Goal: Task Accomplishment & Management: Manage account settings

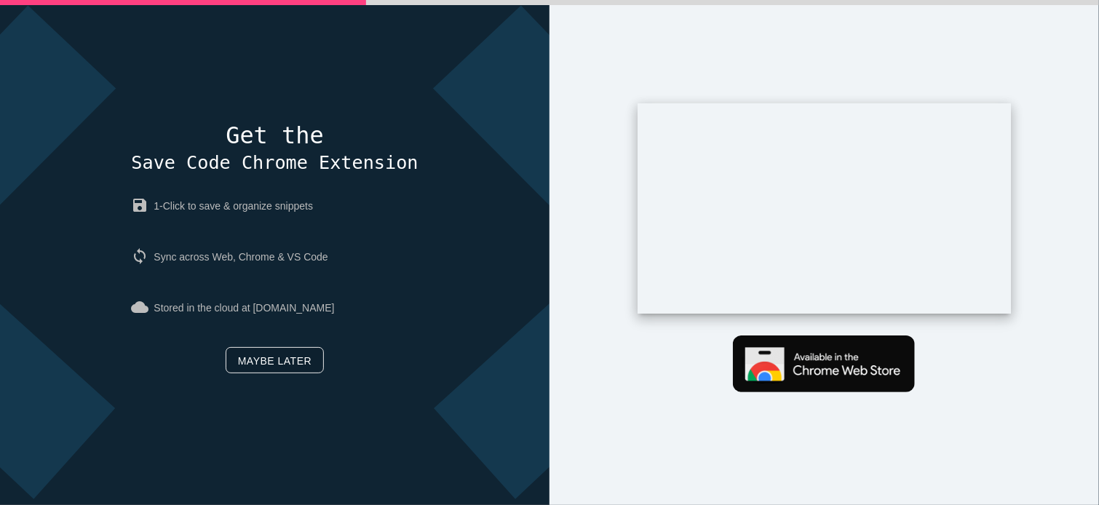
click at [277, 363] on link "Maybe later" at bounding box center [275, 360] width 98 height 26
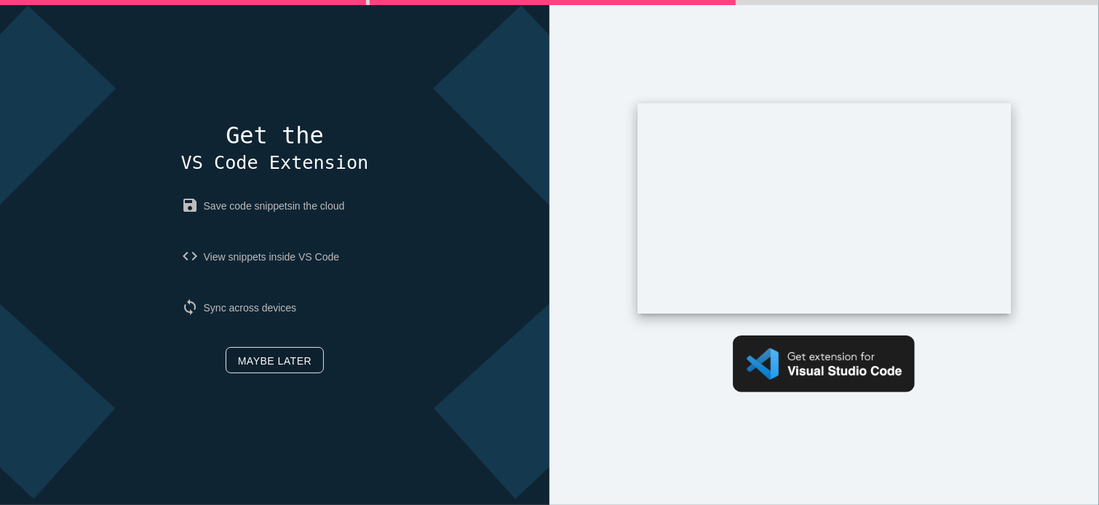
click at [246, 364] on link "Maybe later" at bounding box center [275, 360] width 98 height 26
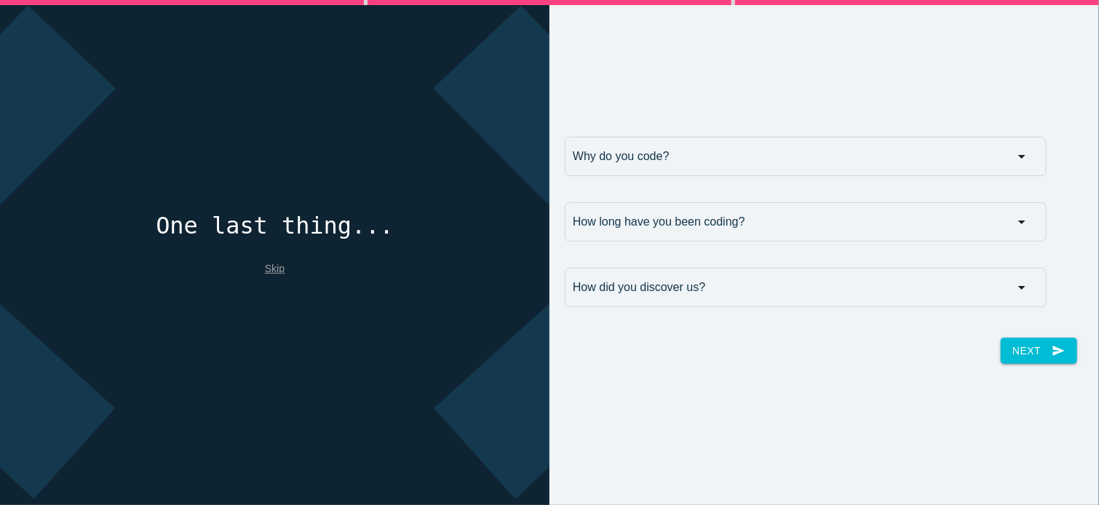
click at [266, 267] on link "Skip" at bounding box center [275, 269] width 20 height 12
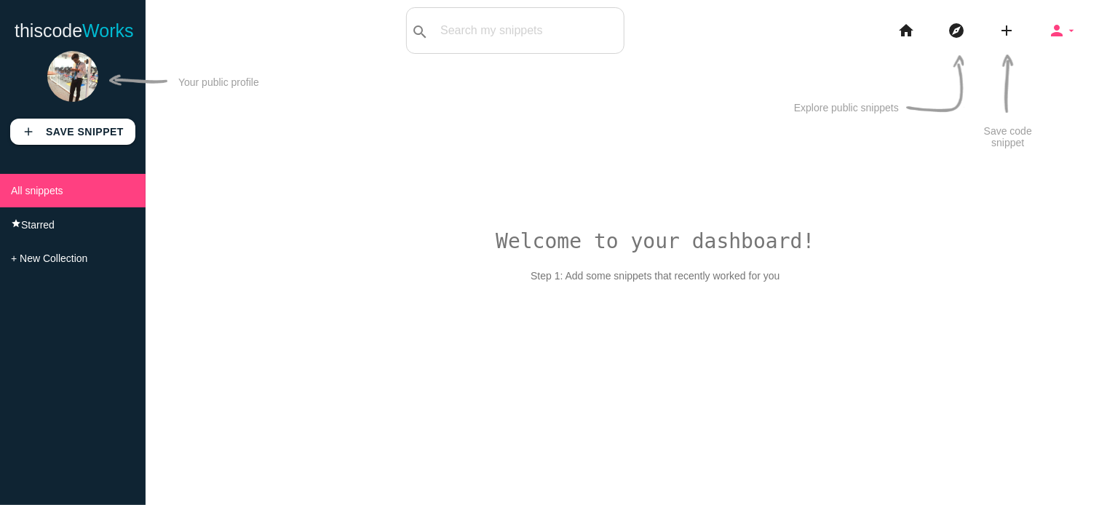
click at [1064, 24] on icon "person" at bounding box center [1056, 30] width 17 height 47
click at [1056, 36] on icon "person" at bounding box center [1056, 30] width 17 height 47
click at [1058, 34] on icon "person" at bounding box center [1056, 30] width 17 height 47
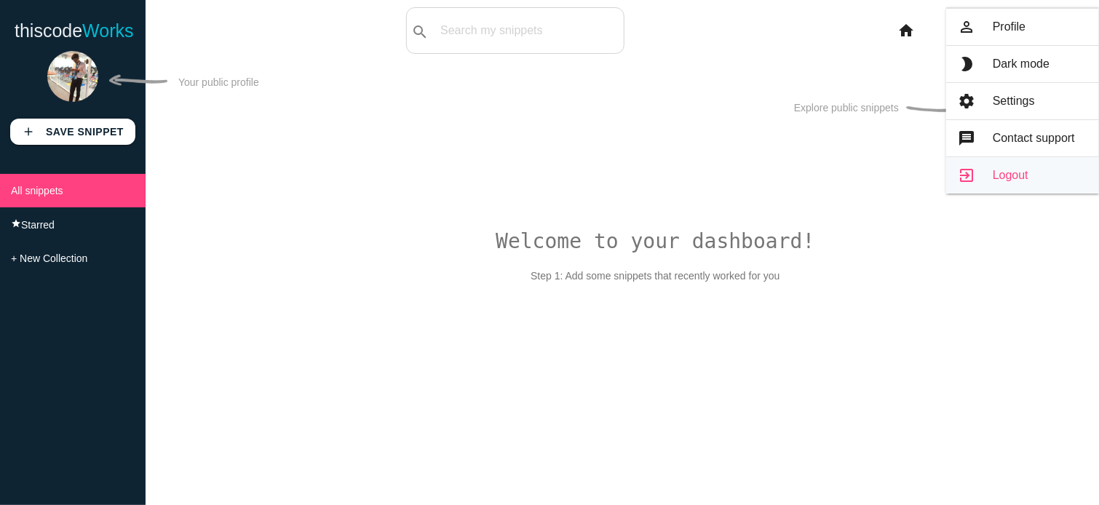
click at [1022, 175] on link "exit_to_app Logout" at bounding box center [1022, 175] width 153 height 36
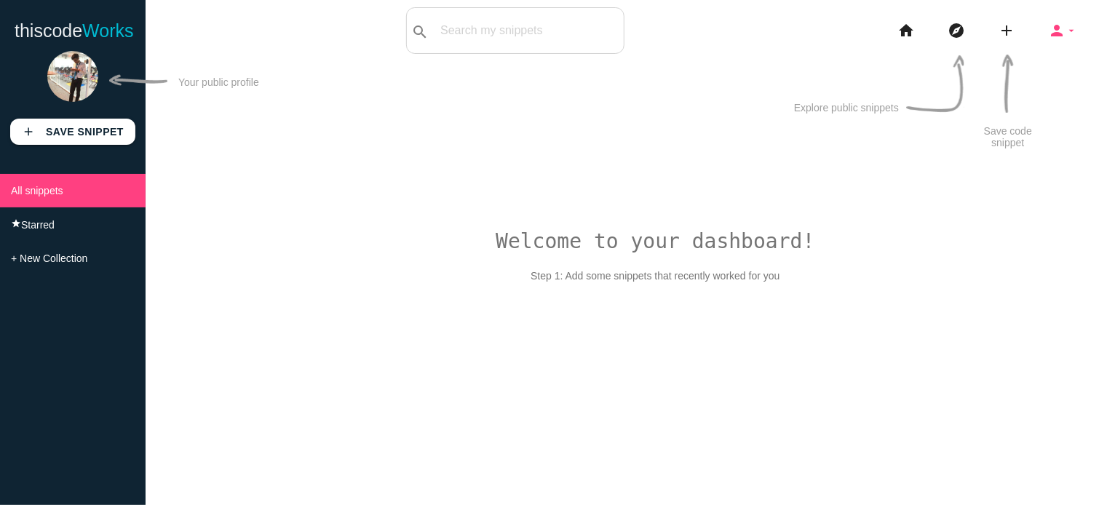
click at [1064, 20] on icon "person" at bounding box center [1056, 30] width 17 height 47
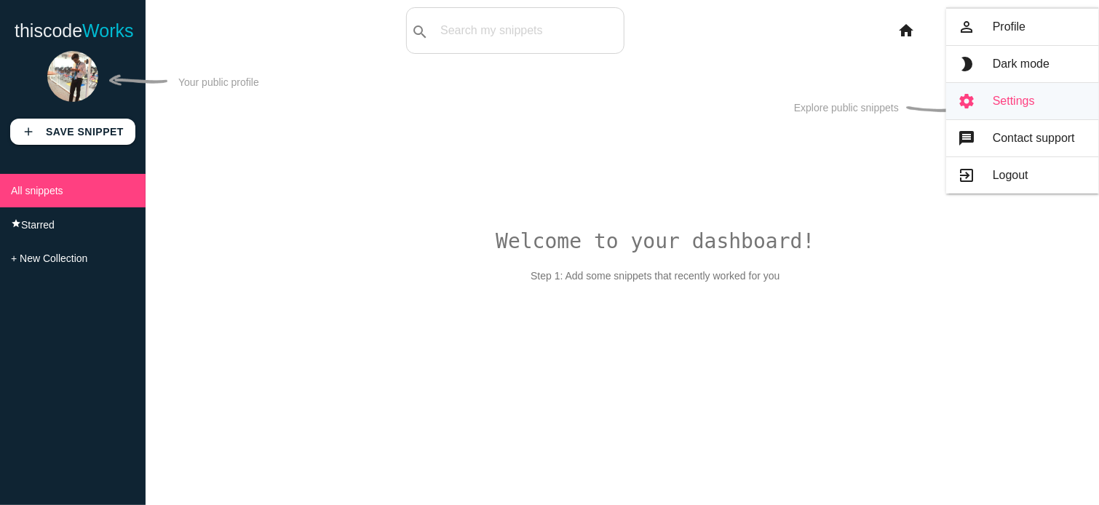
click at [1005, 99] on link "settings Settings" at bounding box center [1022, 101] width 153 height 36
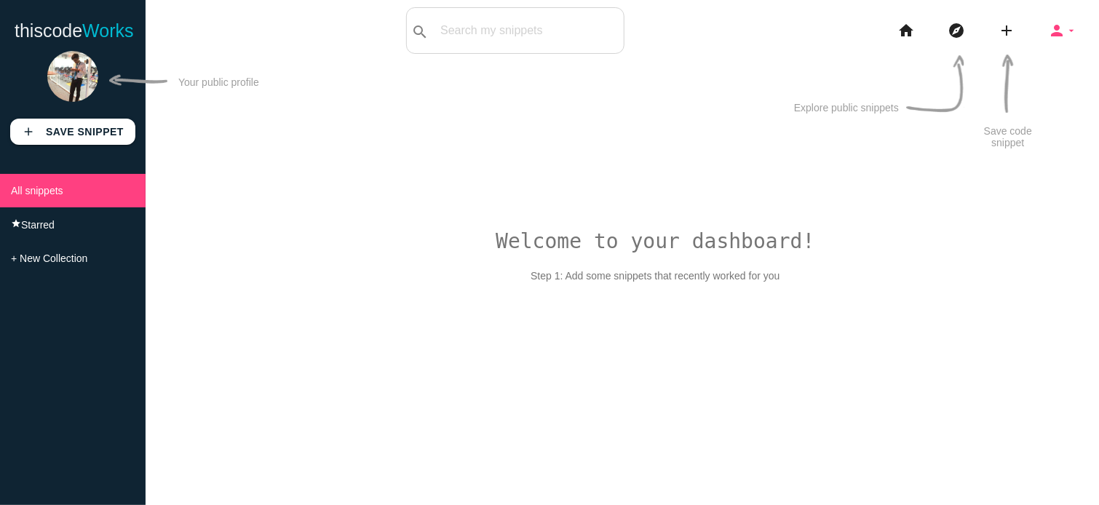
click at [1063, 24] on icon "person" at bounding box center [1056, 30] width 17 height 47
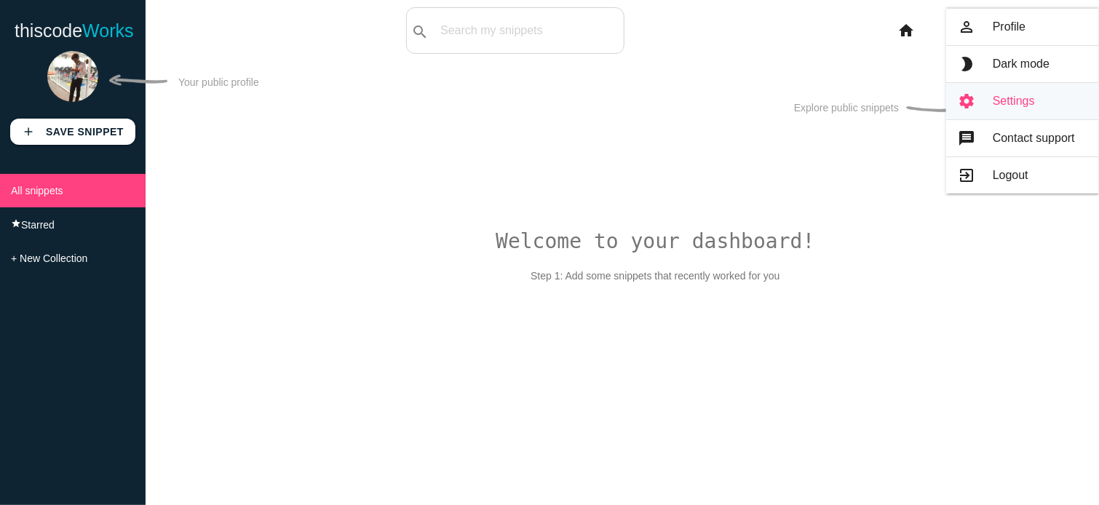
click at [986, 109] on link "settings Settings" at bounding box center [1022, 101] width 153 height 36
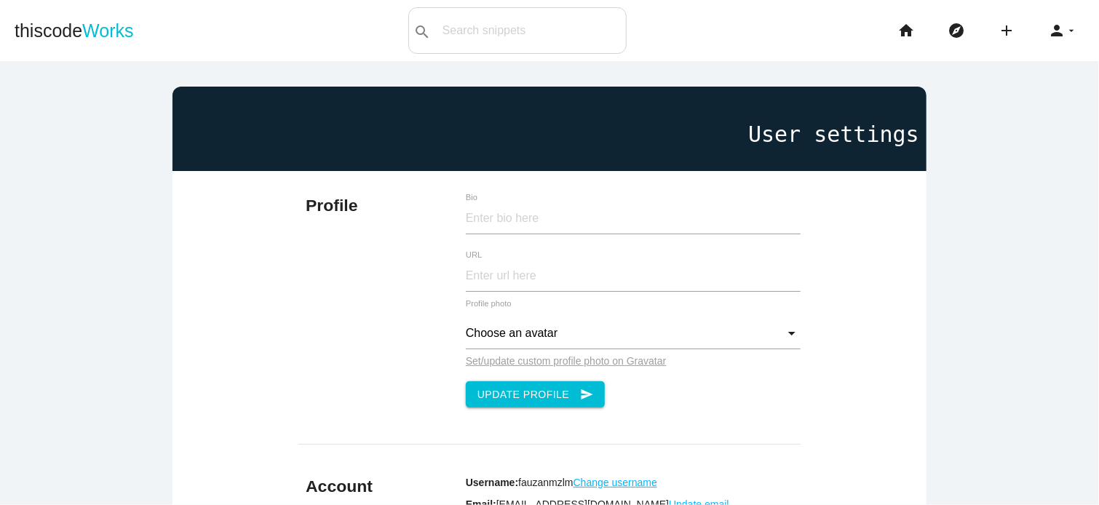
scroll to position [302, 0]
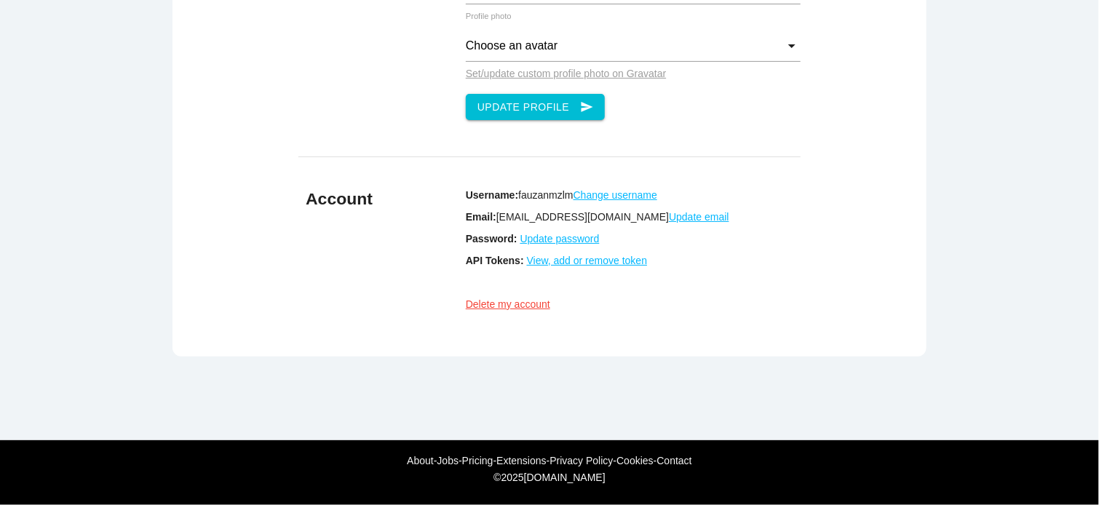
click at [592, 255] on u "View, add or remove token" at bounding box center [587, 261] width 121 height 12
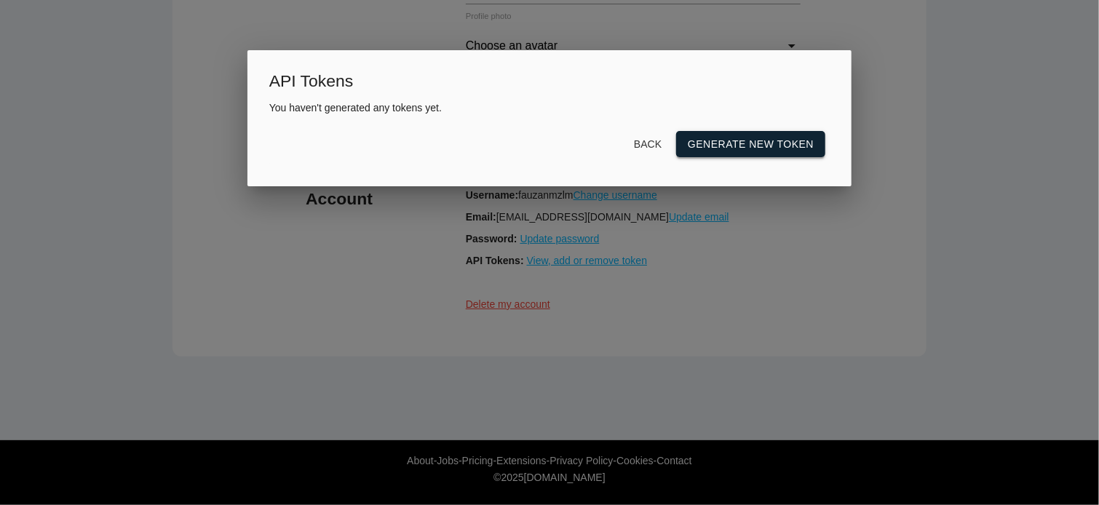
click at [720, 144] on link "Generate new token" at bounding box center [750, 144] width 149 height 26
click at [379, 111] on p "3de10a52a1f5498783340a3c3402dbd2" at bounding box center [549, 108] width 561 height 12
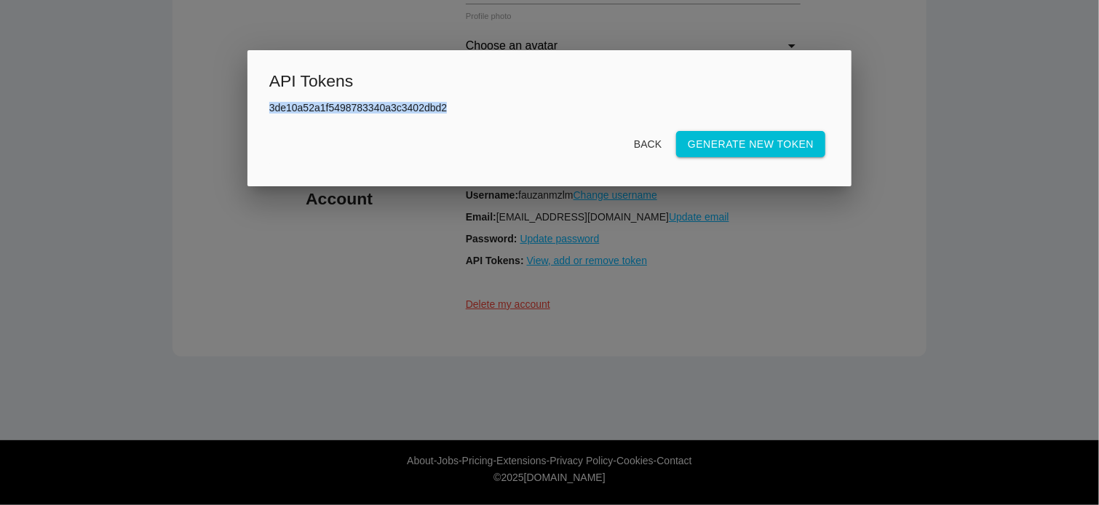
click at [379, 111] on p "3de10a52a1f5498783340a3c3402dbd2" at bounding box center [549, 108] width 561 height 12
copy p "3de10a52a1f5498783340a3c3402dbd2"
click at [425, 106] on p "3de10a52a1f5498783340a3c3402dbd2" at bounding box center [549, 108] width 561 height 12
click at [173, 197] on div at bounding box center [549, 190] width 1099 height 632
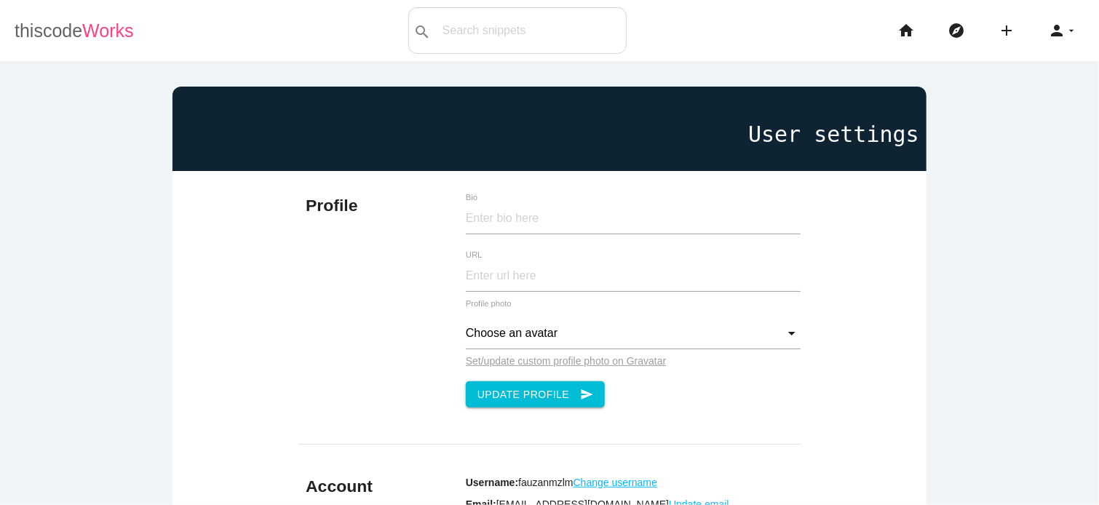
click at [105, 23] on span "Works" at bounding box center [107, 30] width 51 height 20
